Goal: Check status: Check status

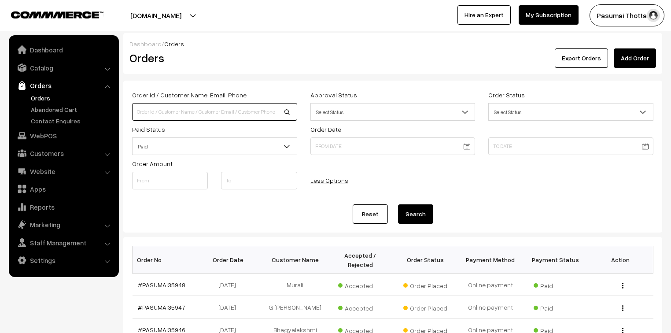
drag, startPoint x: 219, startPoint y: 106, endPoint x: 215, endPoint y: 109, distance: 5.0
click at [219, 106] on input at bounding box center [214, 112] width 165 height 18
click at [214, 114] on input at bounding box center [214, 112] width 165 height 18
type input "9600220347"
click at [398, 204] on button "Search" at bounding box center [415, 213] width 35 height 19
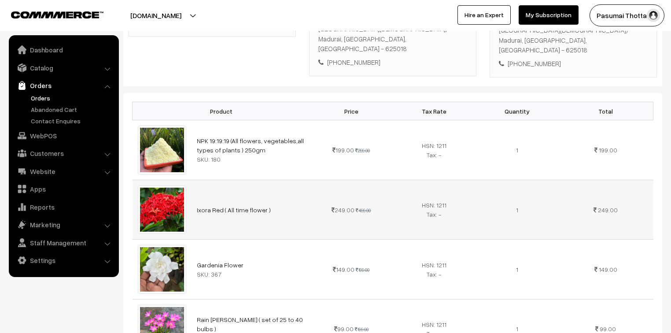
scroll to position [211, 0]
